Goal: Task Accomplishment & Management: Manage account settings

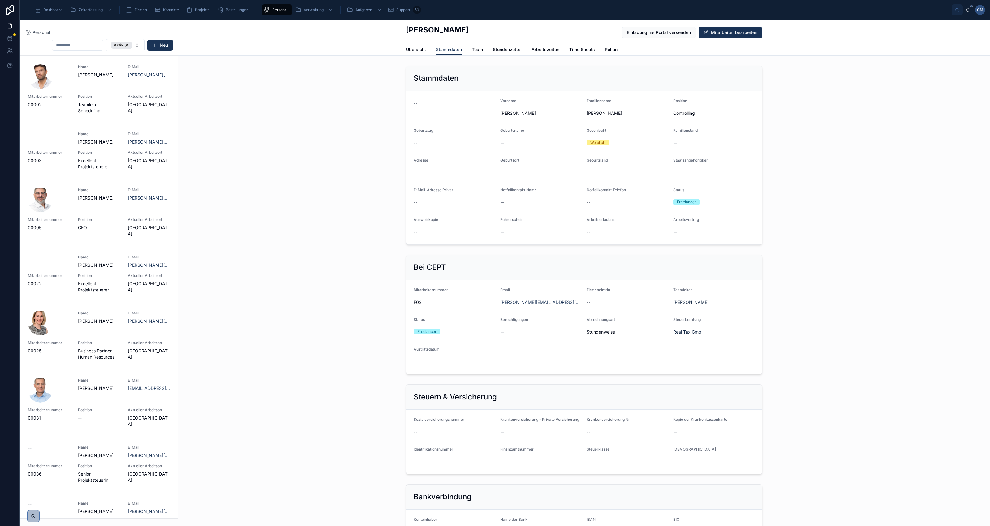
scroll to position [107, 0]
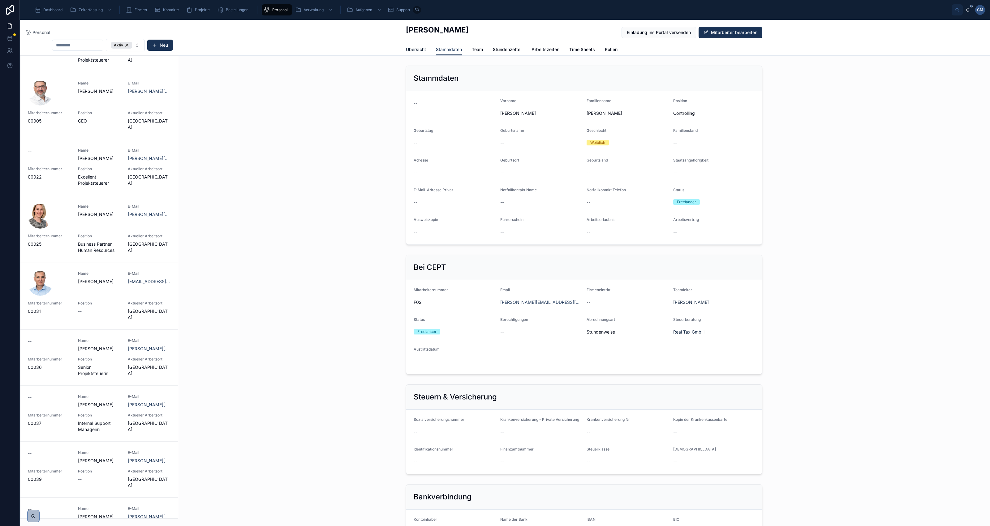
click at [411, 47] on span "Übersicht" at bounding box center [416, 49] width 20 height 6
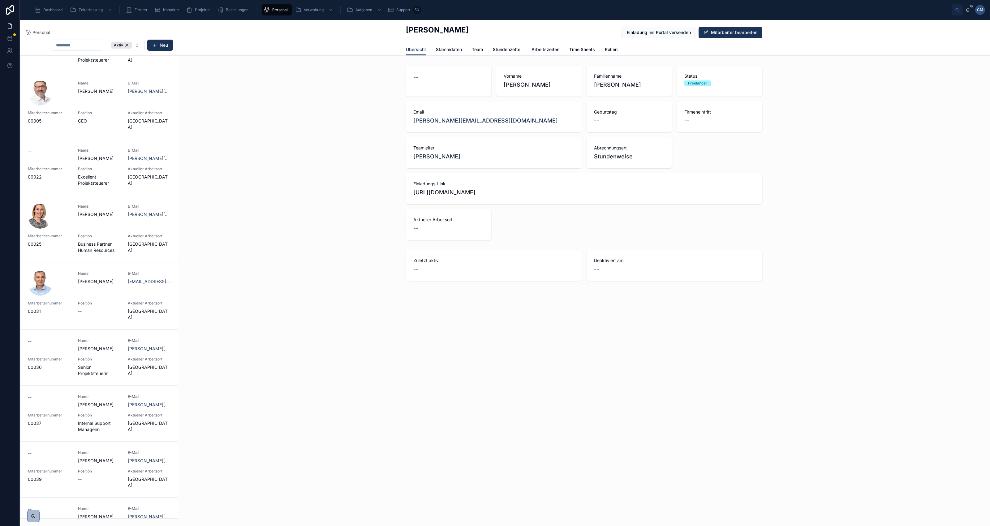
drag, startPoint x: 642, startPoint y: 191, endPoint x: 415, endPoint y: 192, distance: 227.4
click at [415, 192] on span "[URL][DOMAIN_NAME]" at bounding box center [584, 192] width 342 height 9
drag, startPoint x: 415, startPoint y: 192, endPoint x: 426, endPoint y: 192, distance: 11.4
copy span "[URL][DOMAIN_NAME]"
drag, startPoint x: 451, startPoint y: 50, endPoint x: 451, endPoint y: 47, distance: 3.1
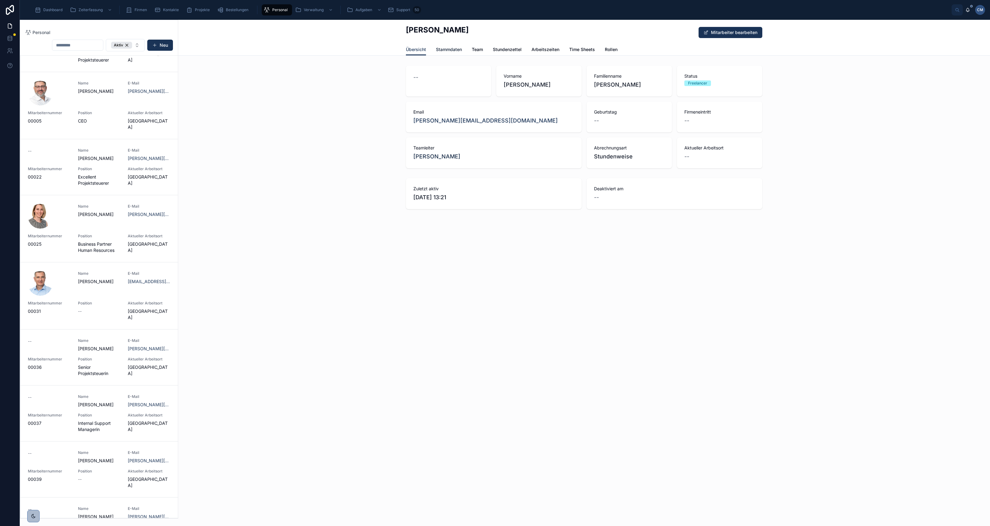
click at [451, 50] on span "Stammdaten" at bounding box center [449, 49] width 26 height 6
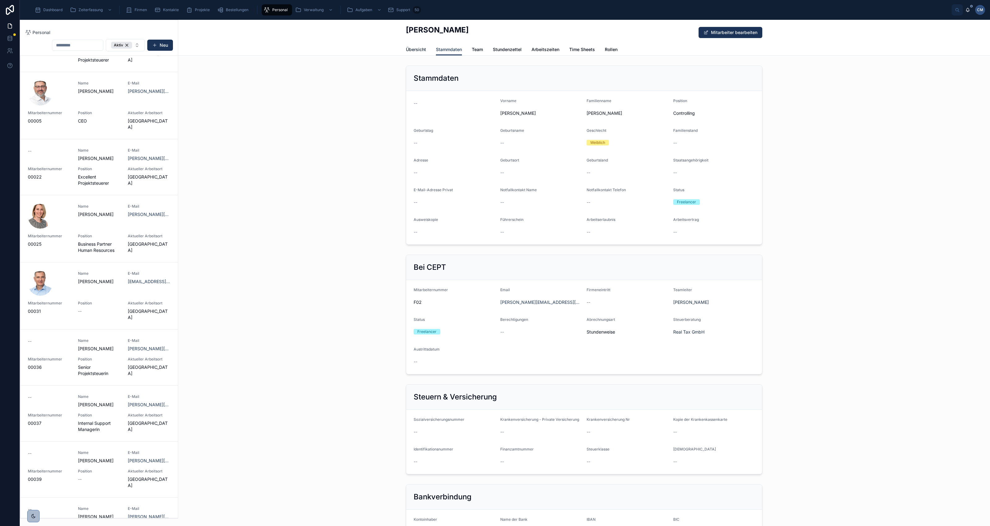
click at [414, 50] on span "Übersicht" at bounding box center [416, 49] width 20 height 6
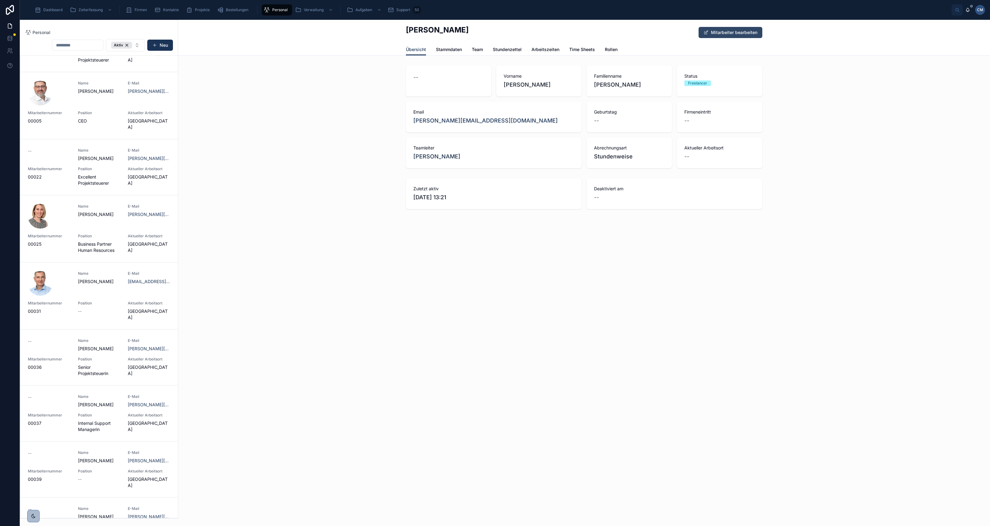
click at [720, 32] on button "Mitarbeiter bearbeiten" at bounding box center [731, 32] width 64 height 11
click at [446, 47] on span "Stammdaten" at bounding box center [449, 49] width 26 height 6
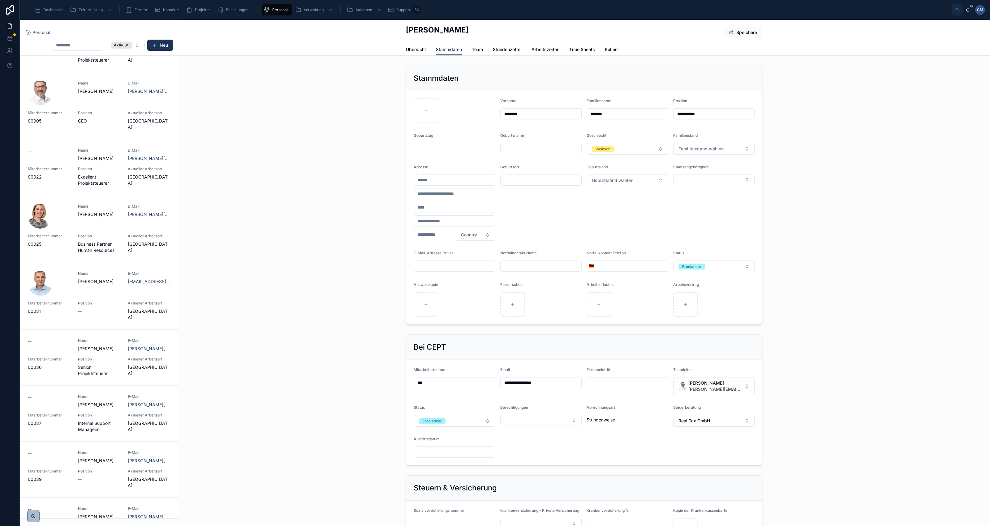
click at [449, 49] on span "Stammdaten" at bounding box center [449, 49] width 26 height 6
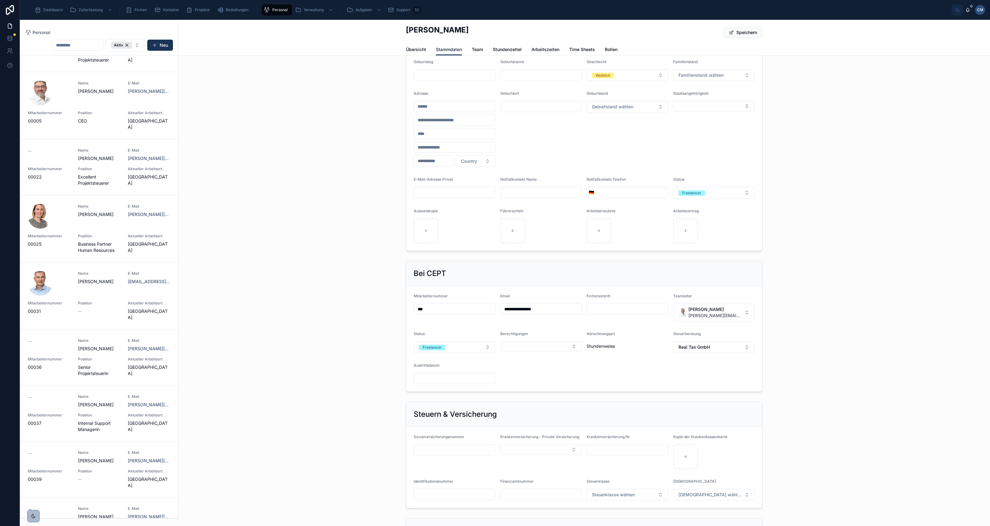
scroll to position [77, 0]
click at [557, 344] on button "Select Button" at bounding box center [541, 343] width 82 height 11
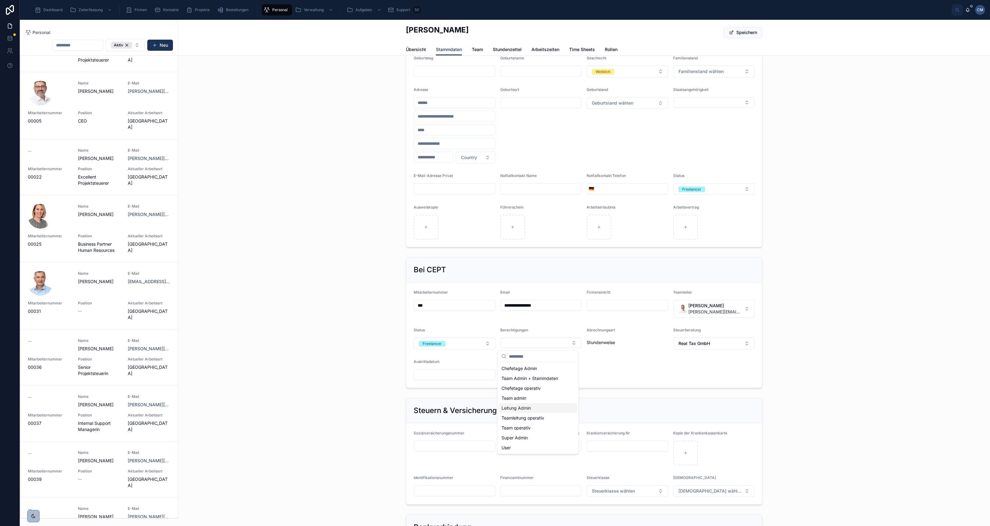
click at [523, 409] on span "Leitung Admin" at bounding box center [515, 408] width 29 height 6
type input "**********"
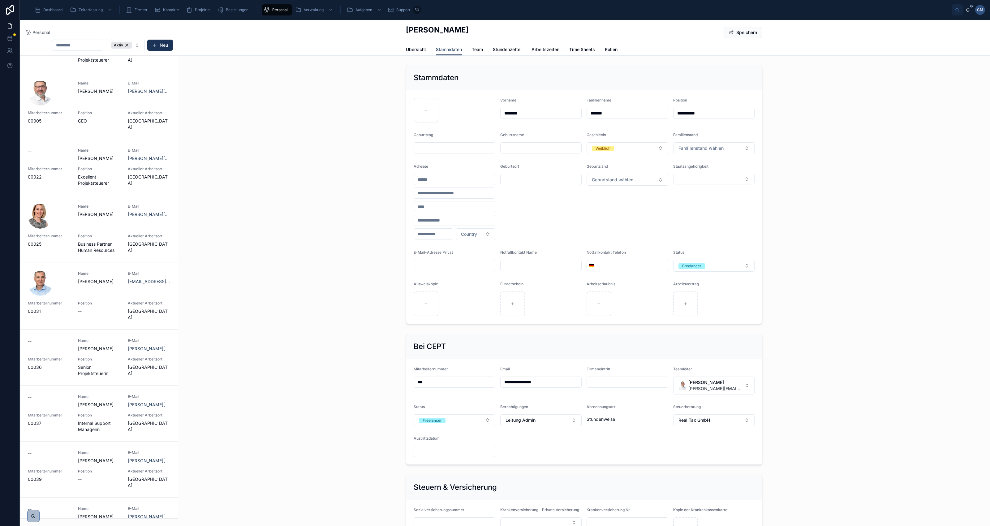
scroll to position [0, 0]
click at [743, 31] on button "Speichern" at bounding box center [743, 32] width 39 height 11
